Goal: Information Seeking & Learning: Compare options

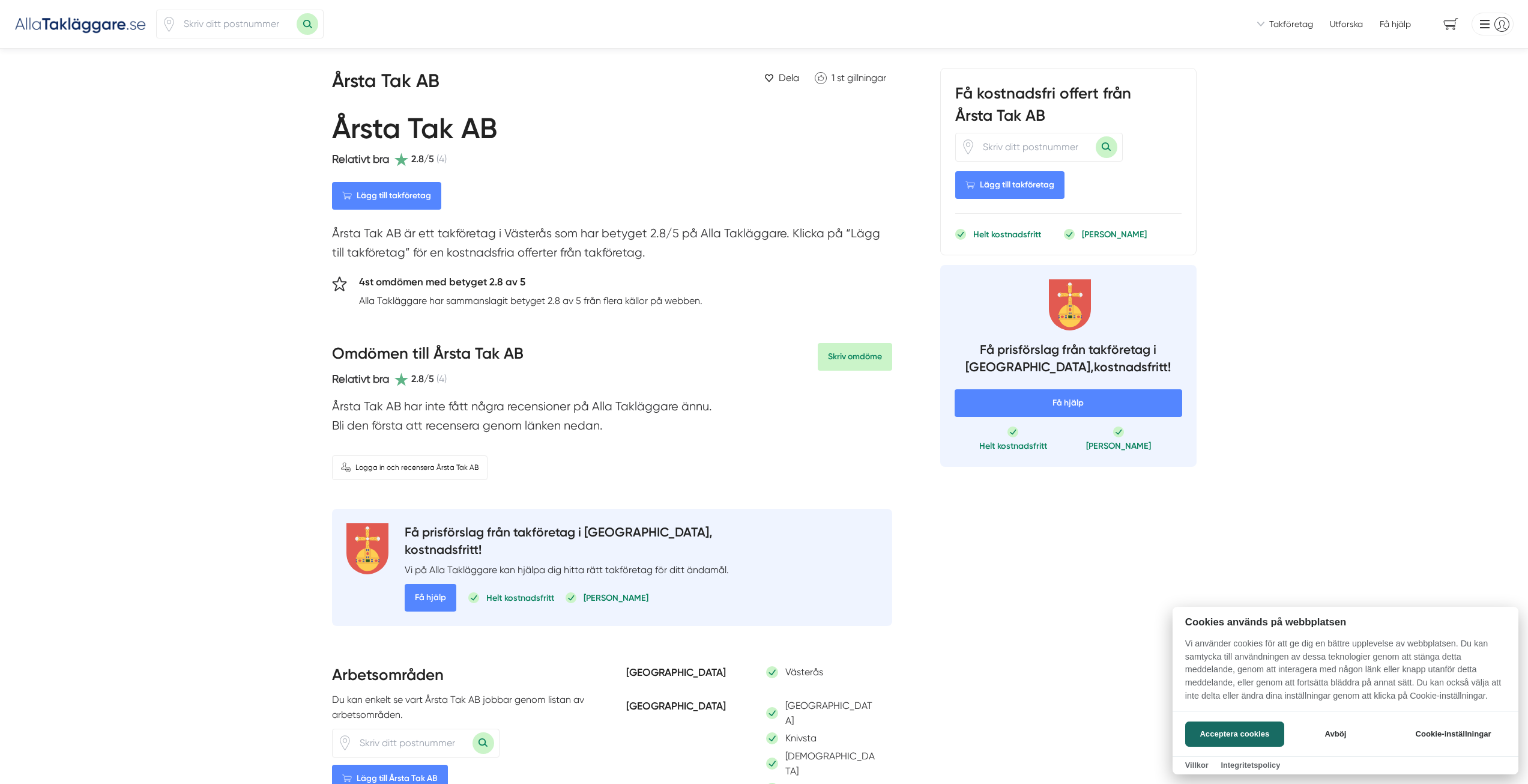
click at [220, 24] on div at bounding box center [764, 392] width 1528 height 784
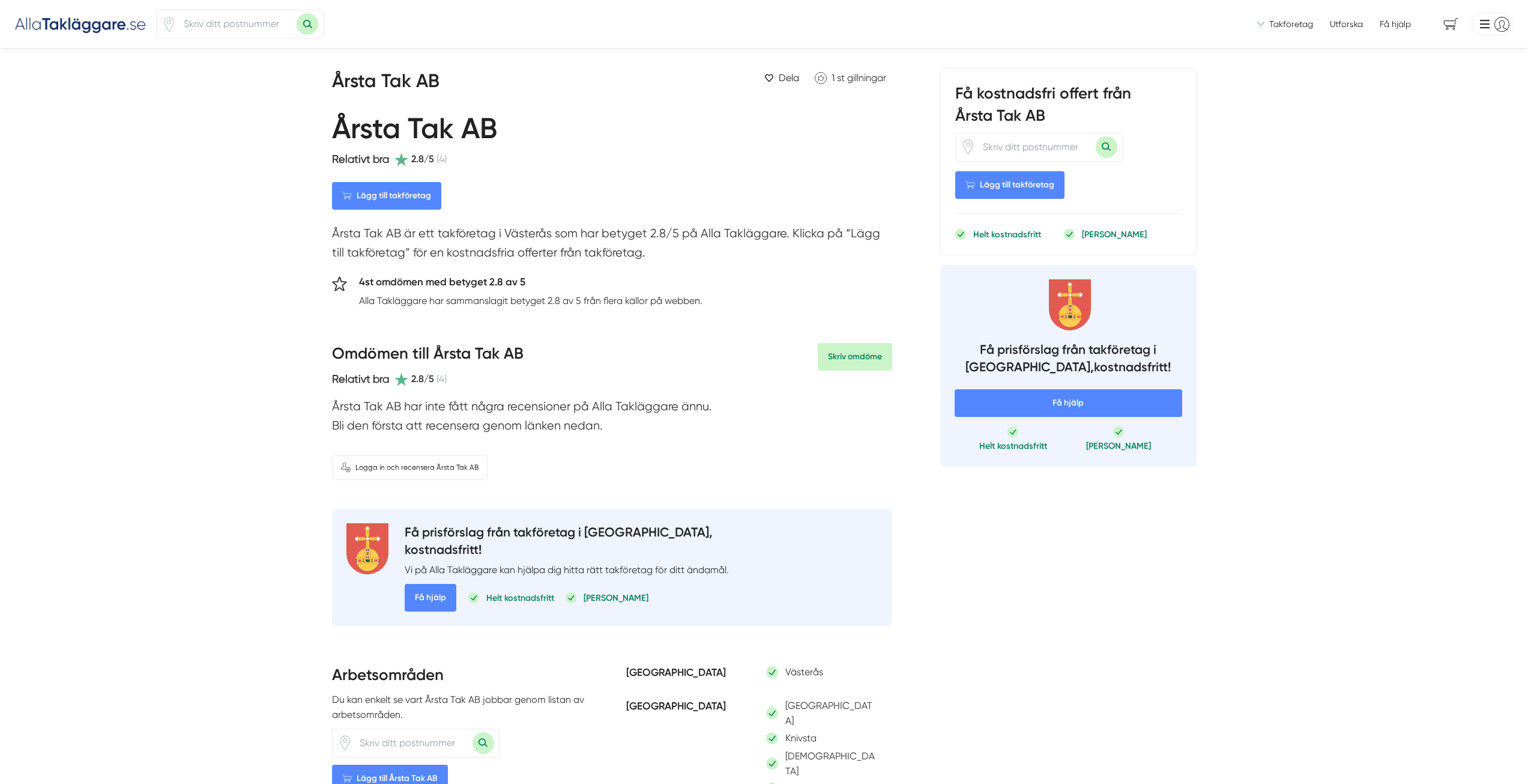
click at [220, 24] on input "number" at bounding box center [236, 24] width 120 height 28
type input "75756"
click at [296, 13] on button "Sök med postnummer" at bounding box center [307, 24] width 21 height 21
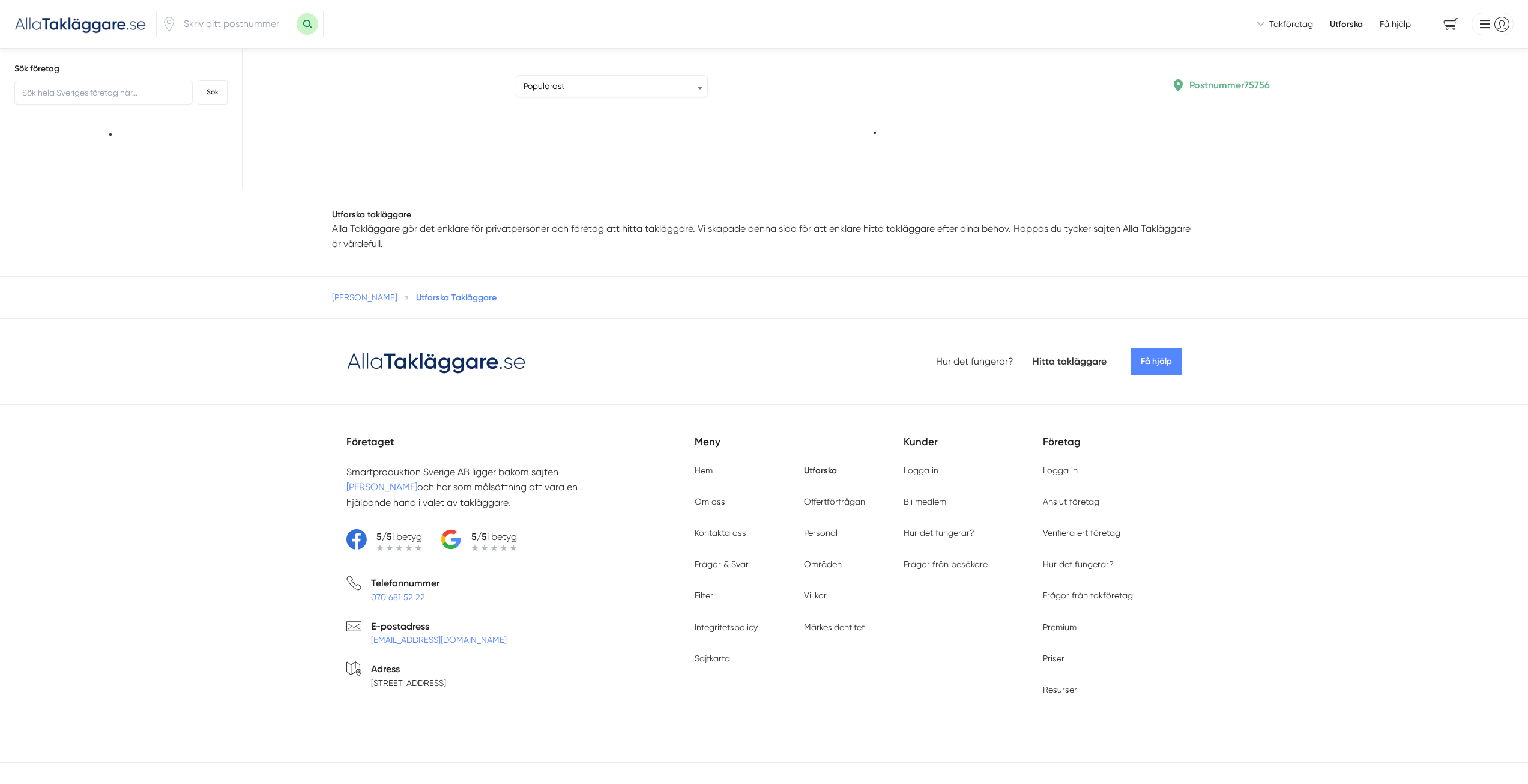
type input "75756"
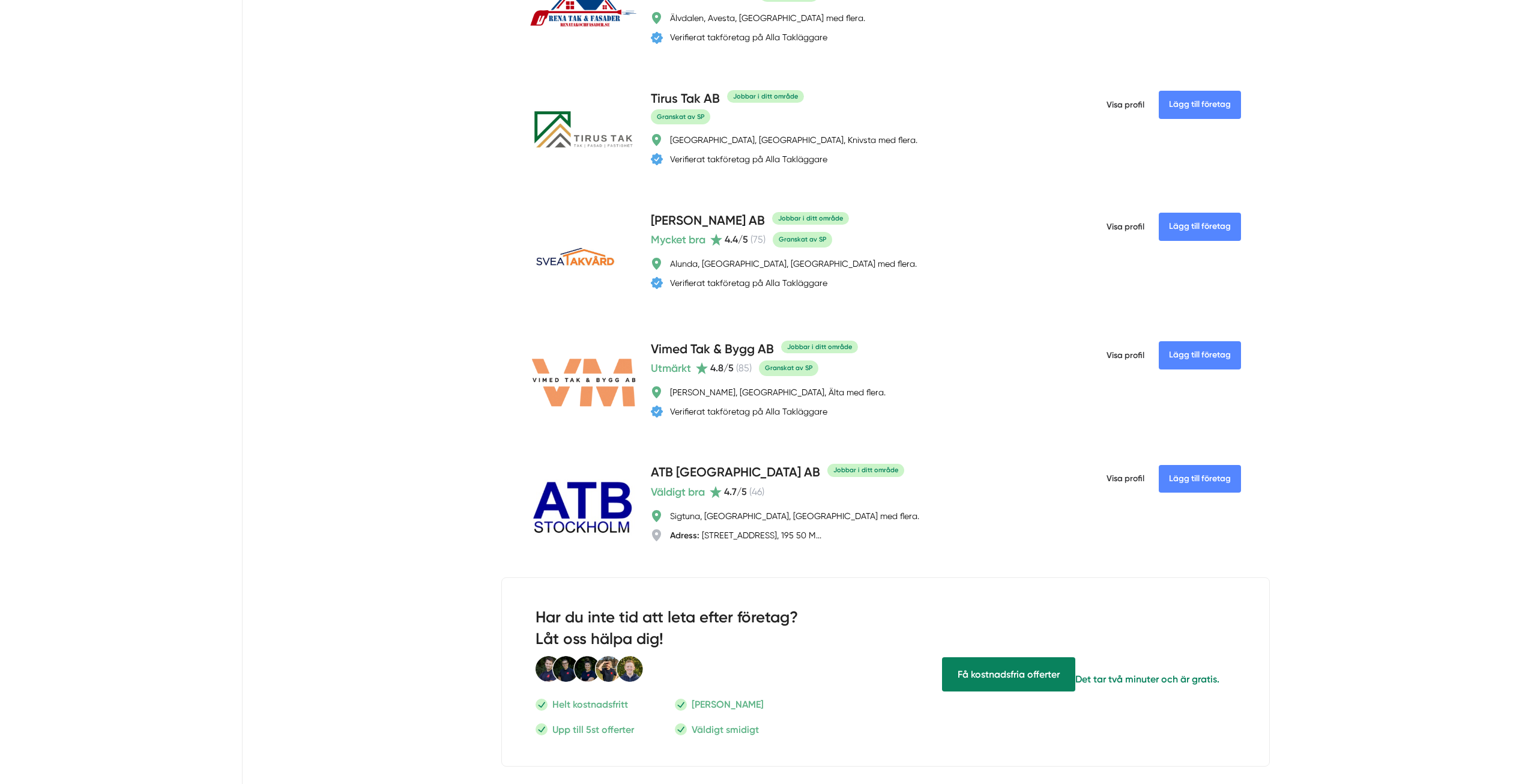
scroll to position [901, 0]
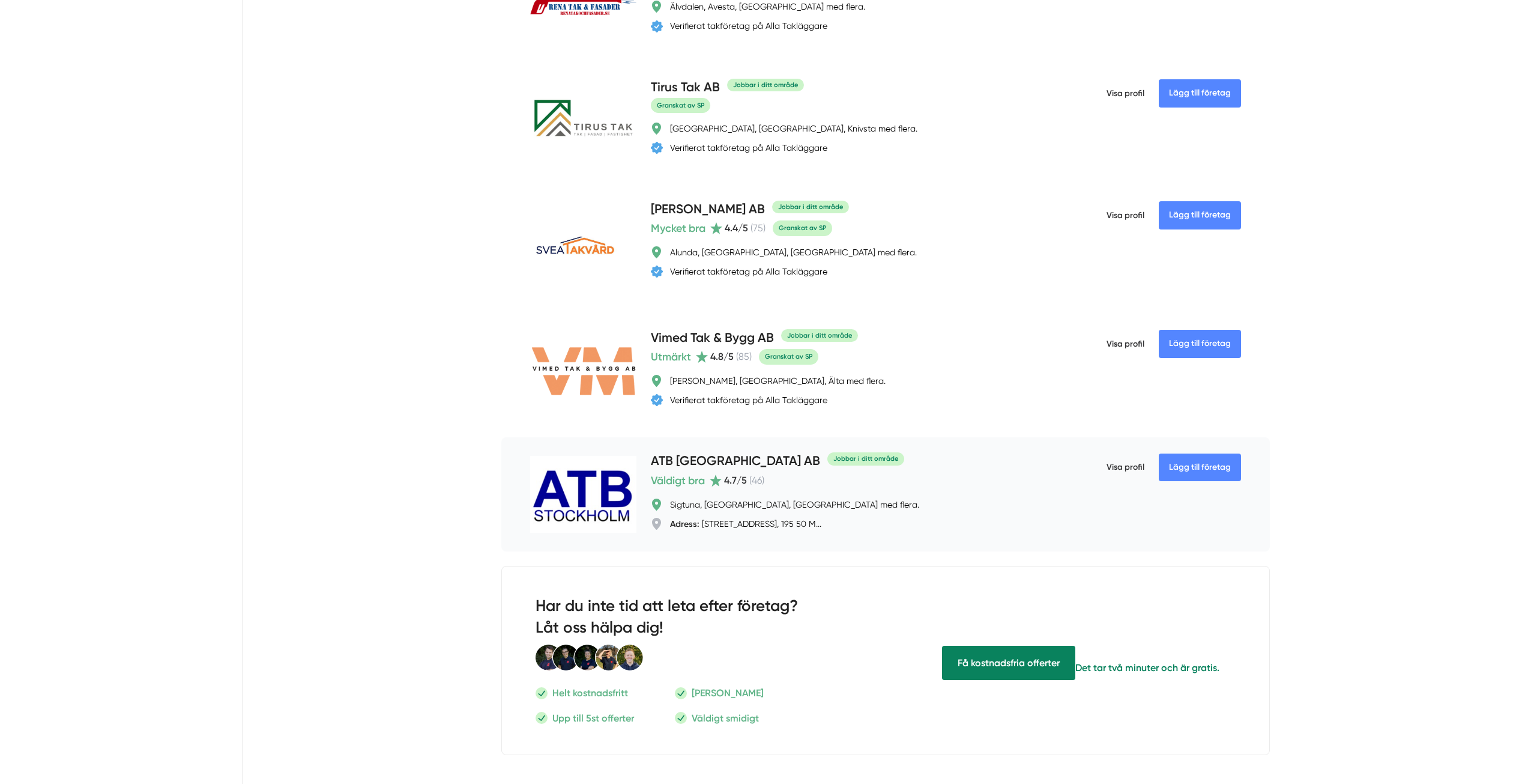
click at [715, 458] on h4 "ATB Stockholm AB" at bounding box center [735, 461] width 169 height 20
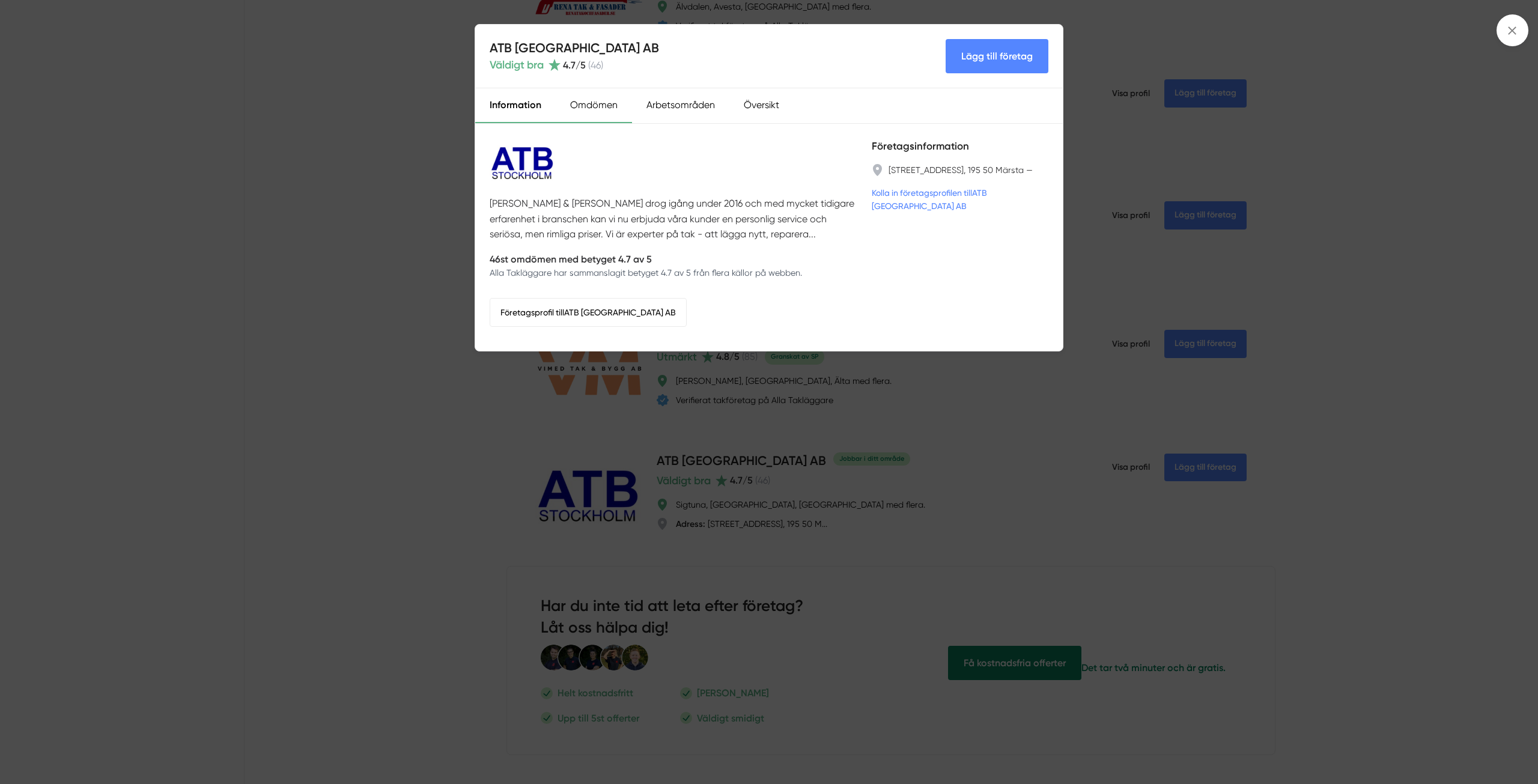
click at [597, 106] on div "Omdömen" at bounding box center [594, 106] width 76 height 35
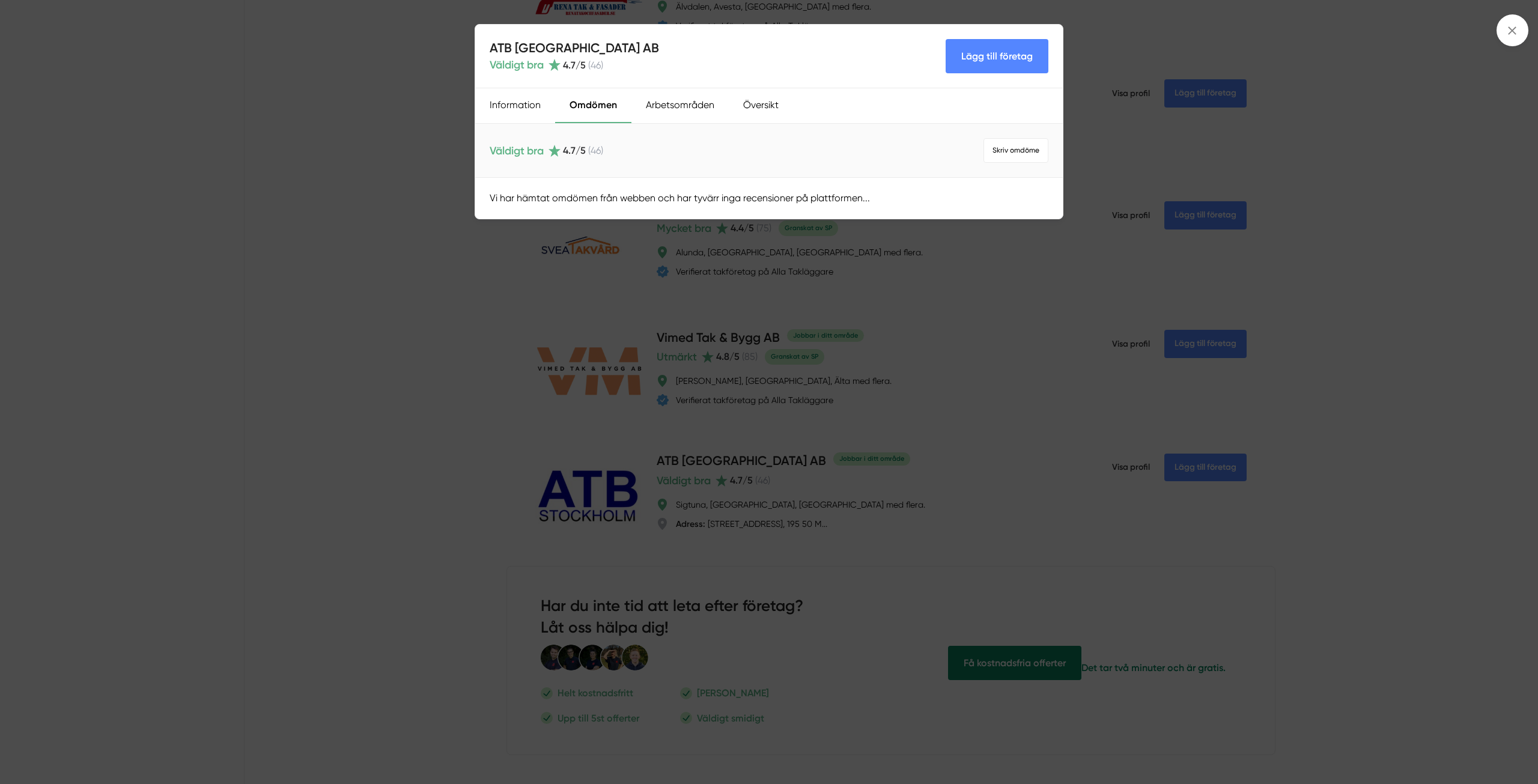
click at [595, 149] on span "( 46 )" at bounding box center [595, 150] width 15 height 11
click at [596, 150] on span "( 46 )" at bounding box center [595, 150] width 15 height 11
click at [683, 105] on div "Arbetsområden" at bounding box center [680, 106] width 97 height 35
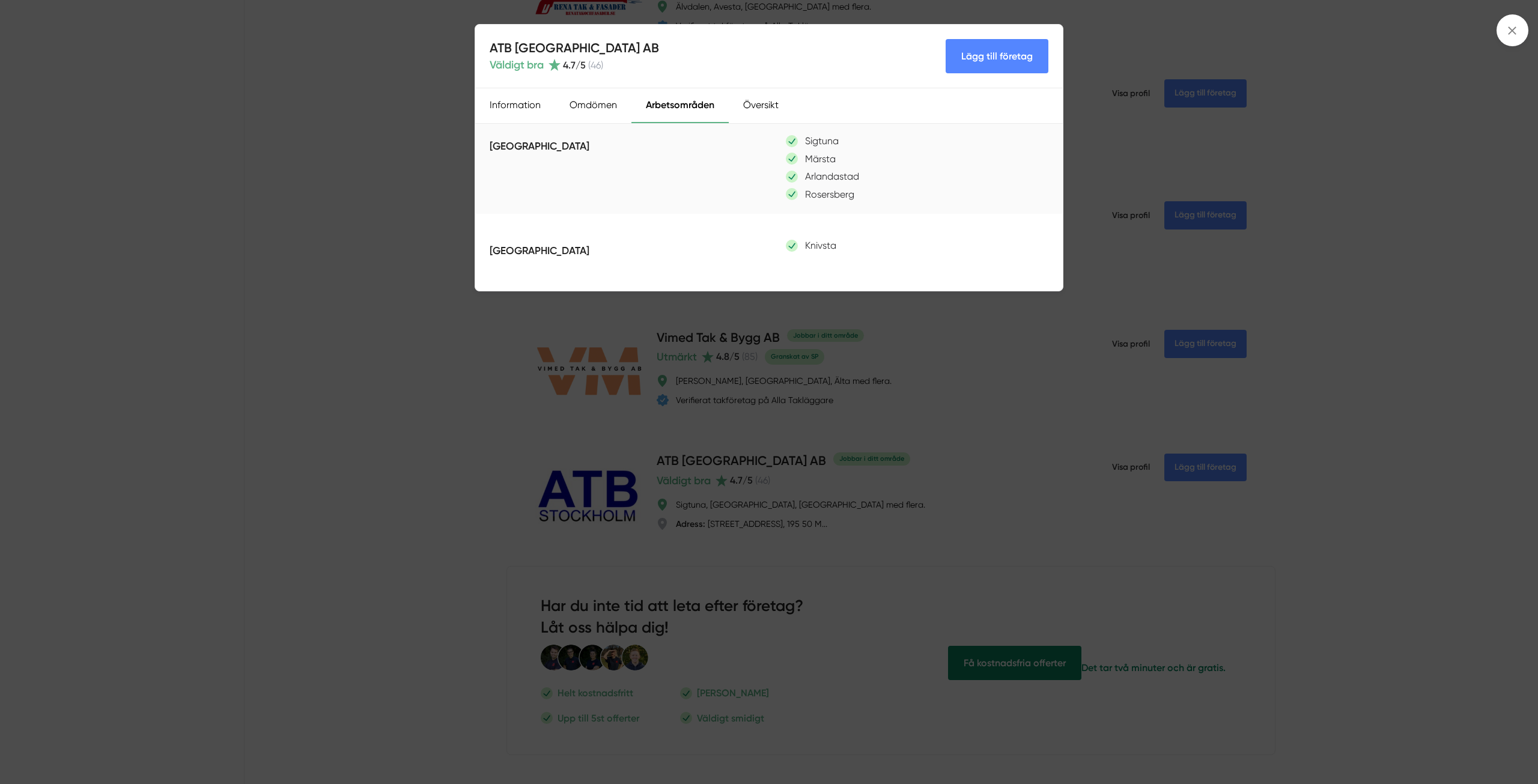
click at [1383, 163] on div "ATB Stockholm AB Väldigt bra 4.7 /5 ( 46 ) Lägg till företag Information Omdöme…" at bounding box center [769, 392] width 1538 height 784
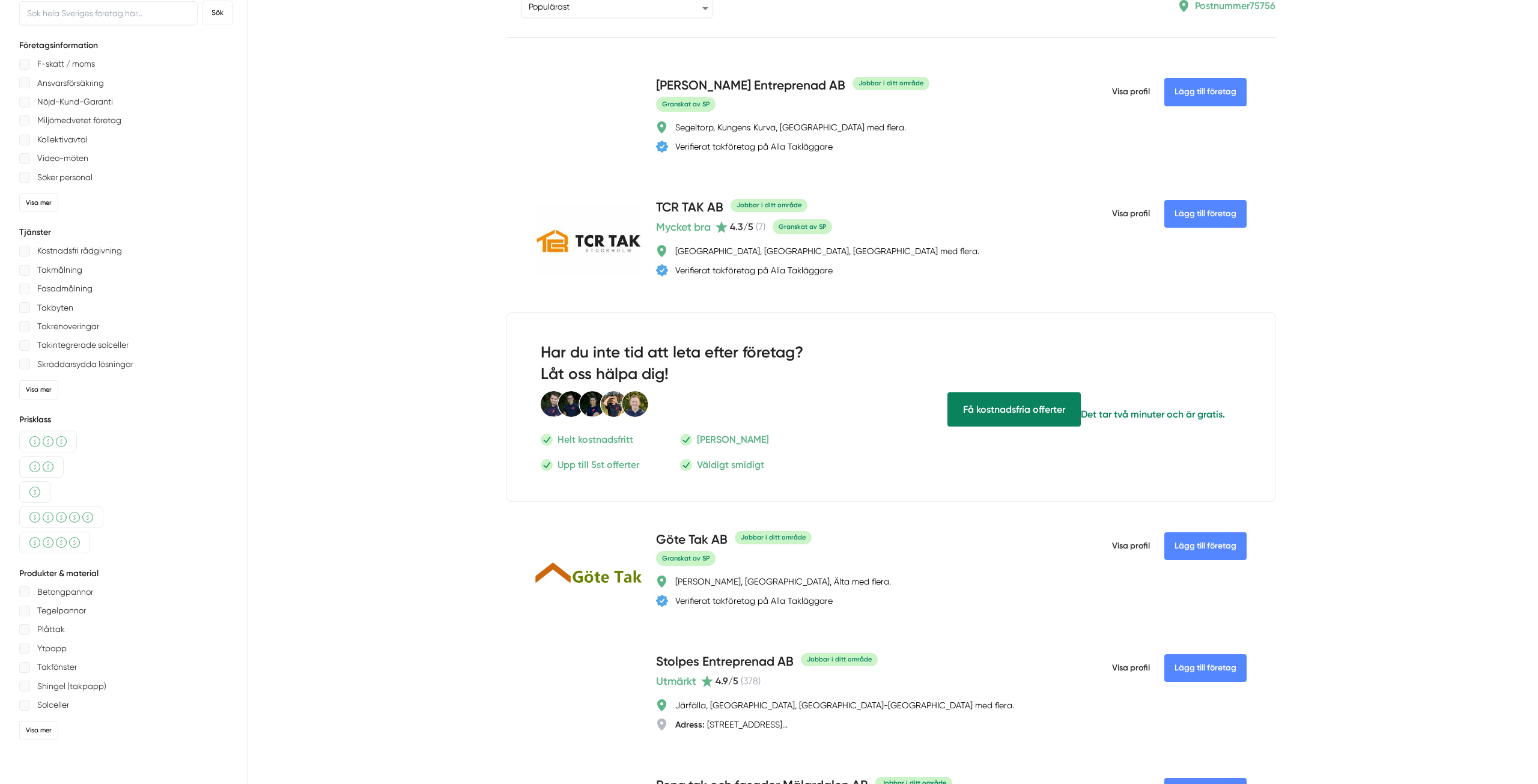
scroll to position [0, 0]
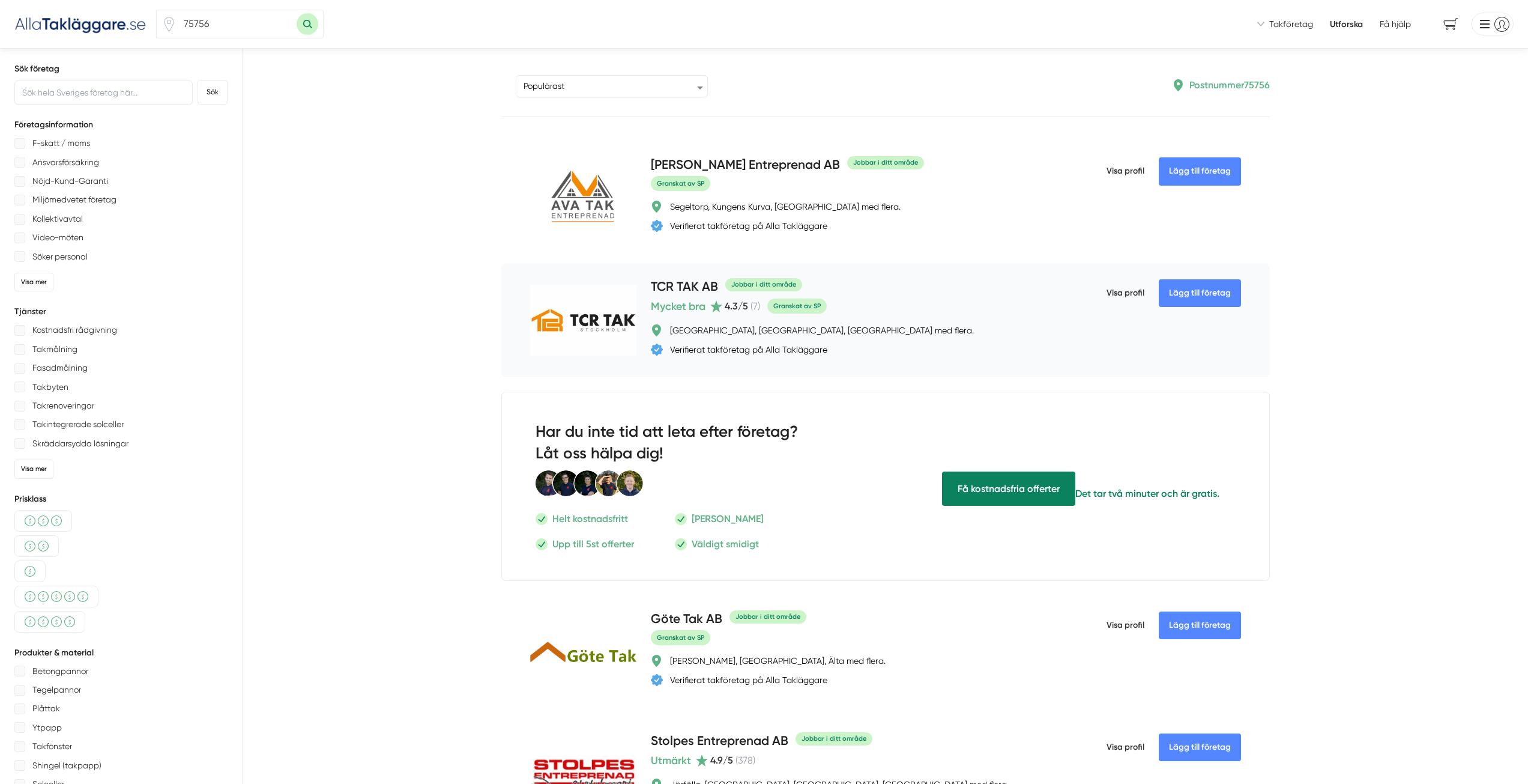
click at [688, 287] on h4 "TCR TAK AB" at bounding box center [684, 287] width 67 height 20
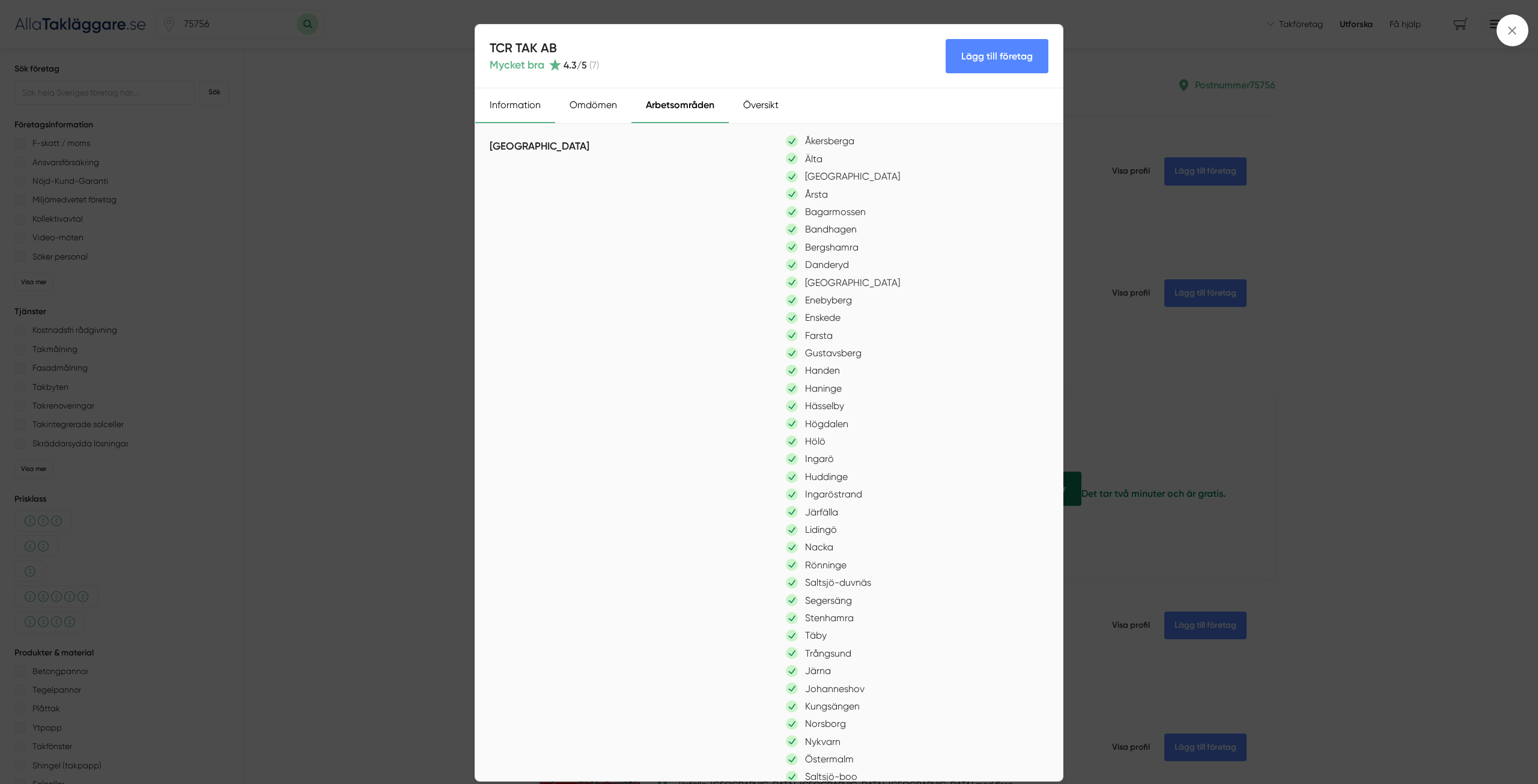
click at [516, 110] on div "Information" at bounding box center [515, 106] width 80 height 35
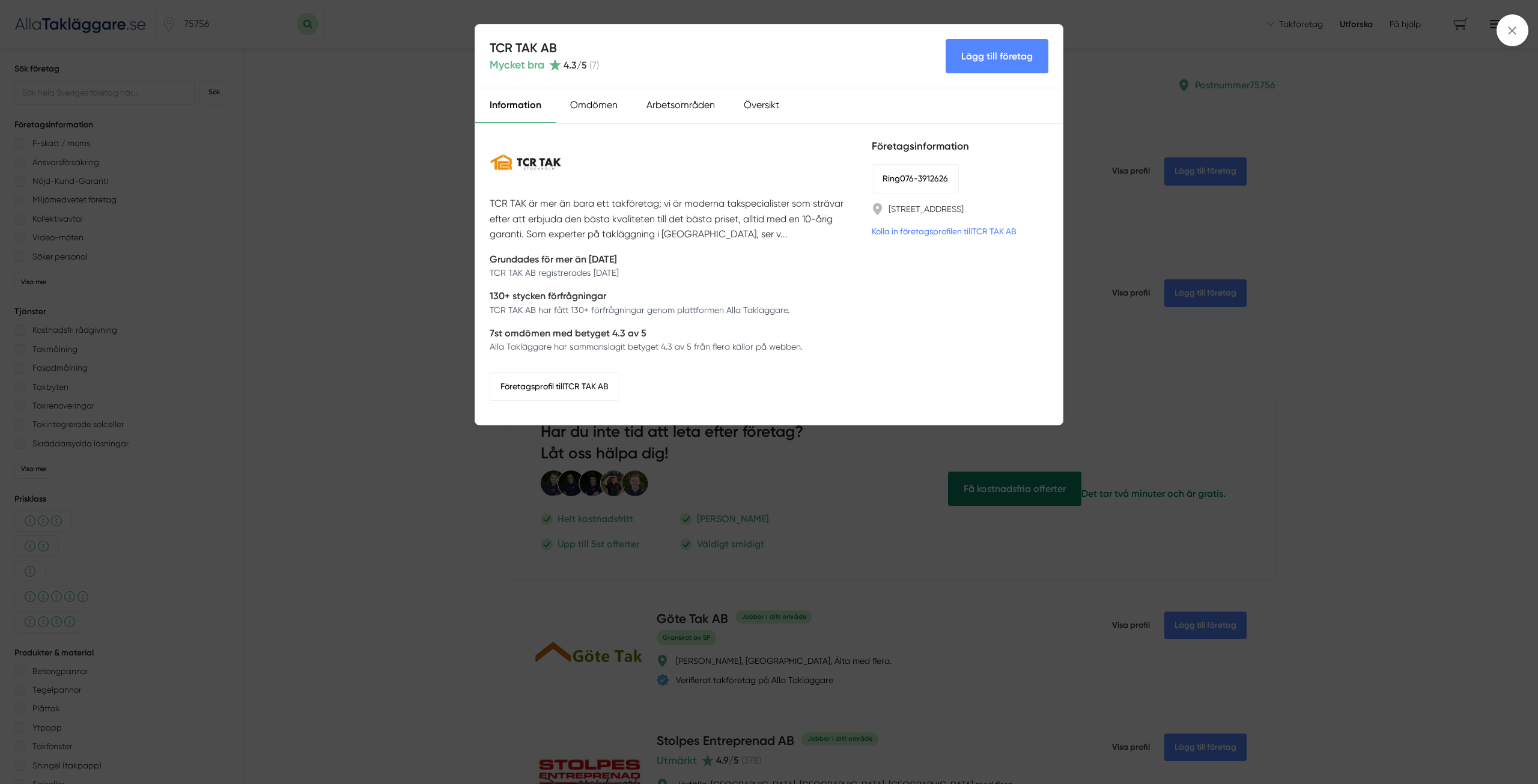
click at [1432, 148] on div "TCR TAK AB Mycket bra 4.3 /5 ( 7 ) Lägg till företag Information Omdömen Arbets…" at bounding box center [769, 392] width 1538 height 784
